Goal: Obtain resource: Download file/media

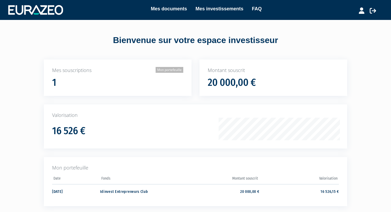
click at [161, 69] on link "Mon portefeuille" at bounding box center [169, 70] width 28 height 6
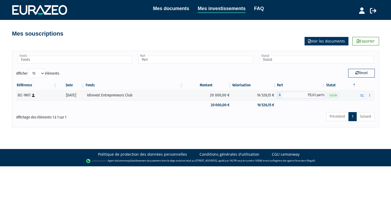
click at [337, 44] on link "Voir les documents" at bounding box center [326, 41] width 44 height 9
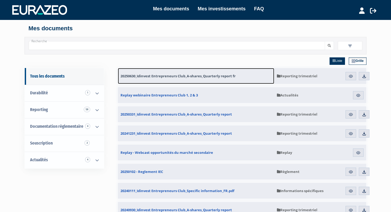
click at [177, 76] on span "20250630_Idinvest Entrepreneurs Club_A-shares_Quarterly report fr" at bounding box center [177, 76] width 115 height 5
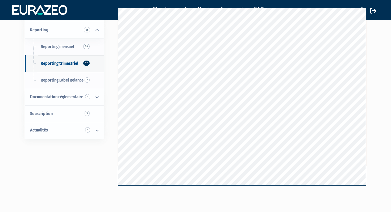
scroll to position [32, 0]
